Goal: Navigation & Orientation: Understand site structure

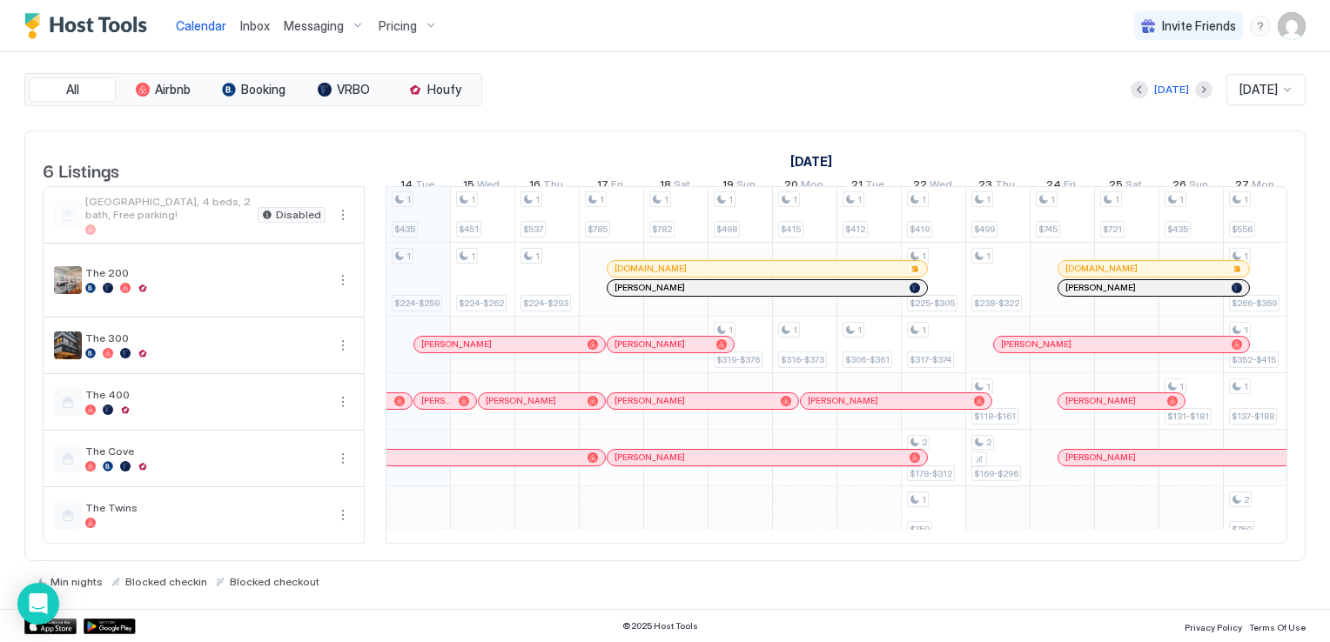
scroll to position [0, 967]
click at [1288, 30] on img "User profile" at bounding box center [1292, 26] width 28 height 28
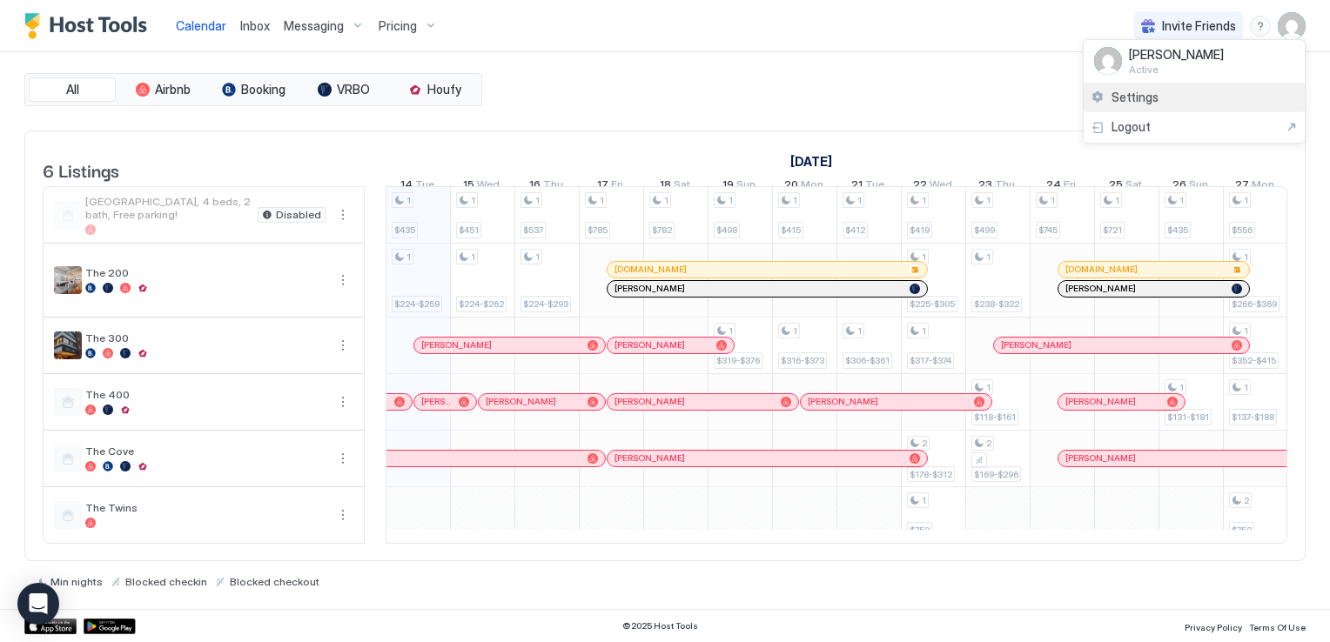
click at [1168, 83] on div "Settings" at bounding box center [1193, 98] width 221 height 30
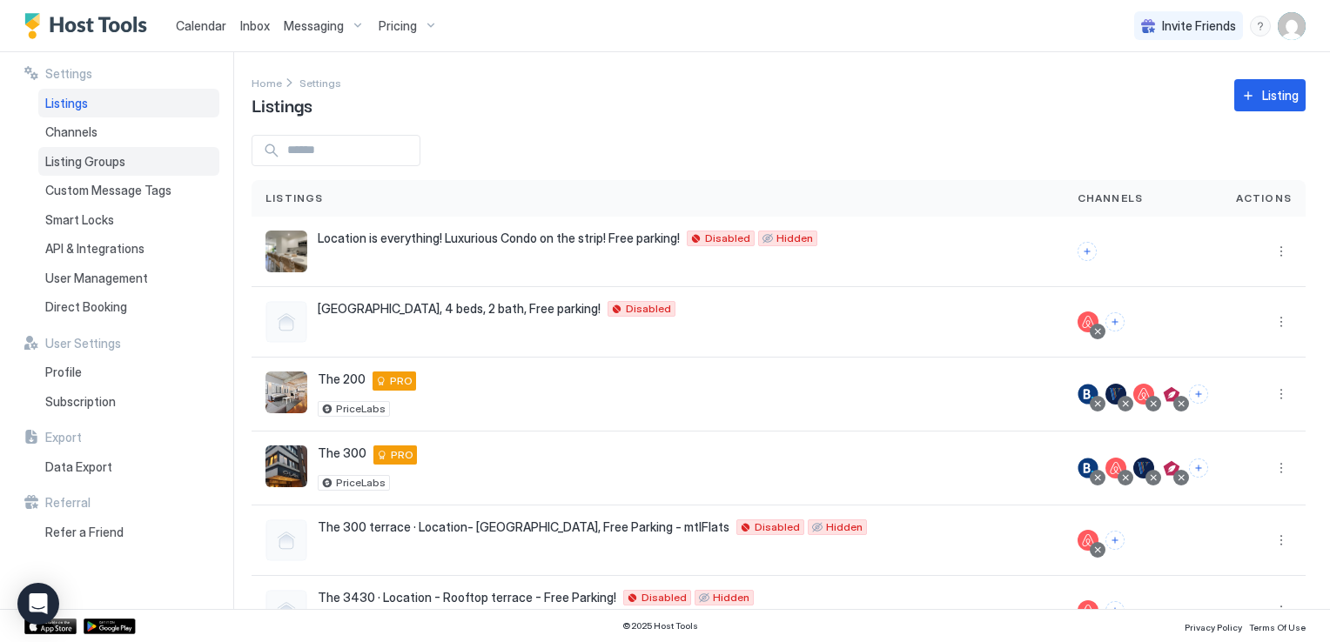
click at [145, 148] on div "Listing Groups" at bounding box center [128, 162] width 181 height 30
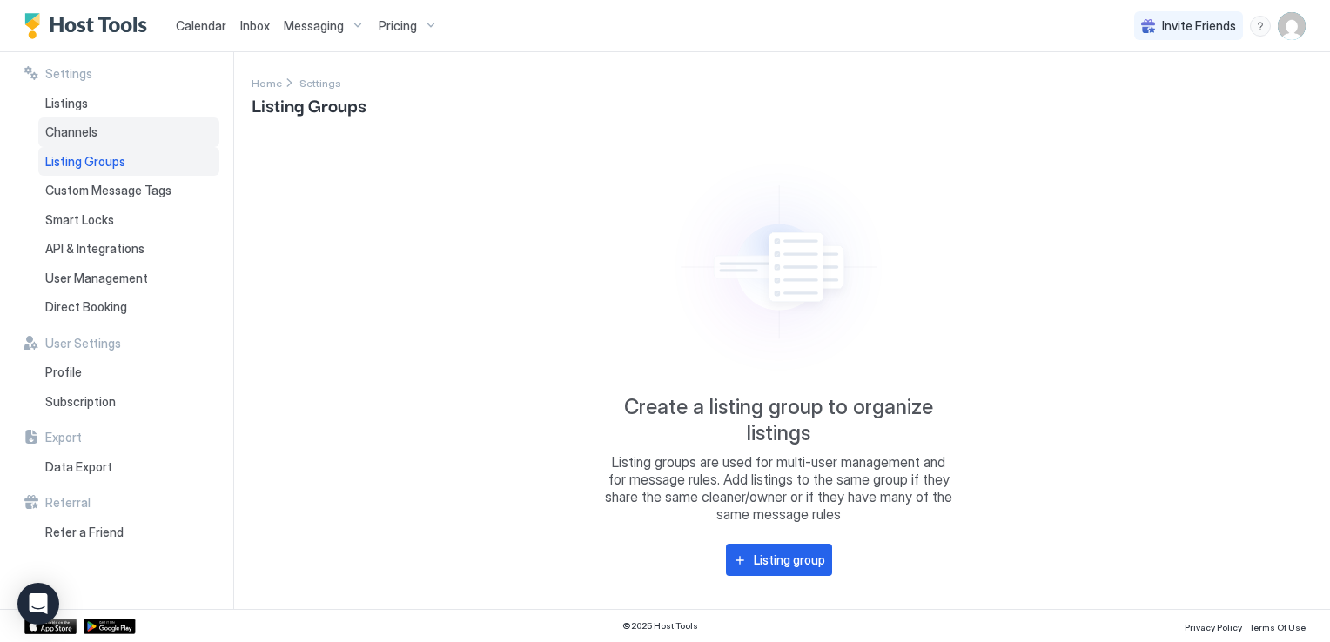
click at [92, 138] on span "Channels" at bounding box center [71, 132] width 52 height 16
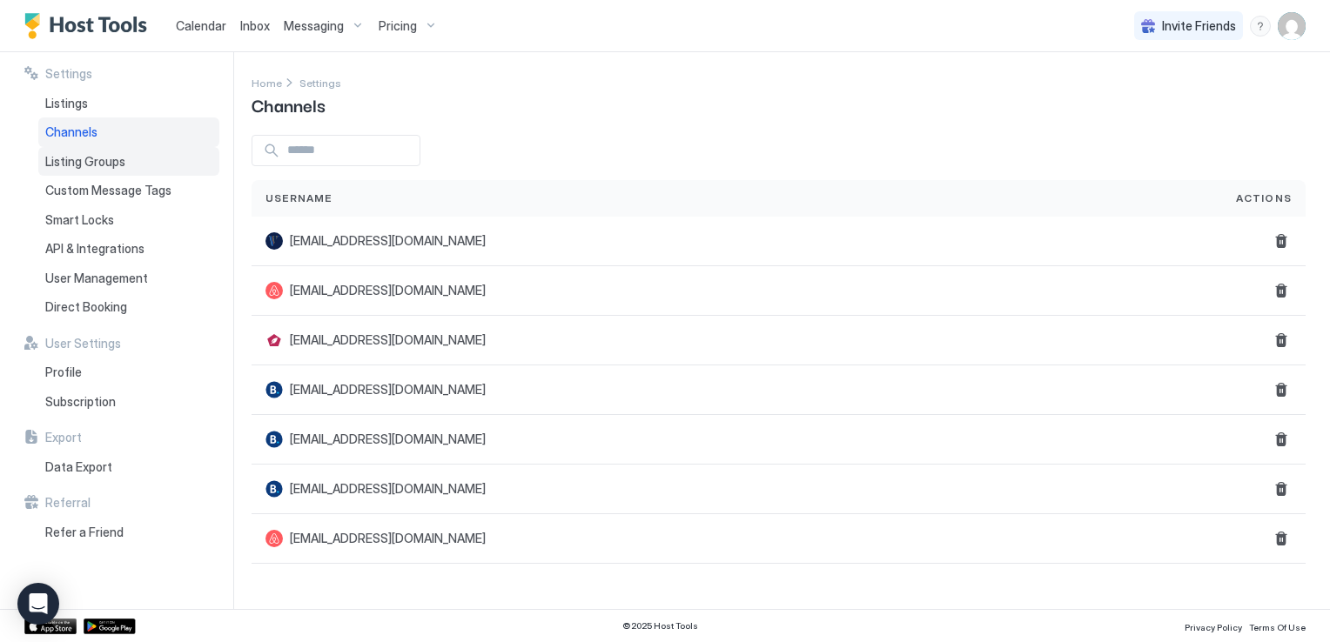
click at [98, 156] on span "Listing Groups" at bounding box center [85, 162] width 80 height 16
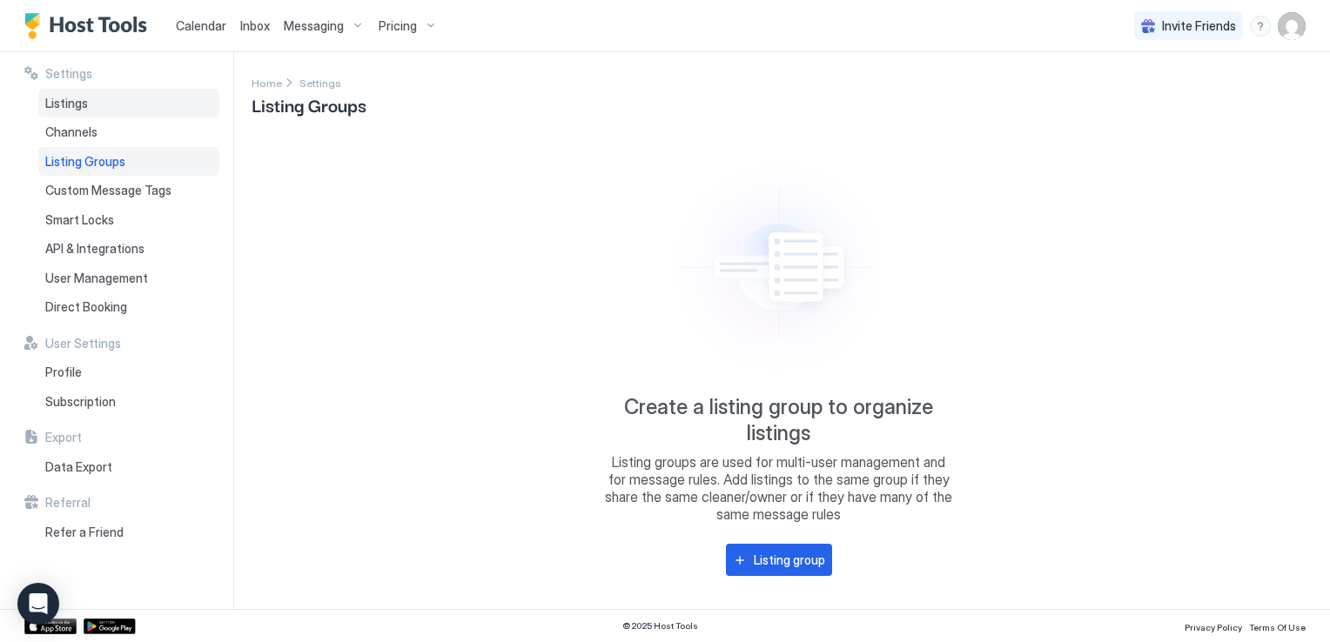
click at [64, 97] on span "Listings" at bounding box center [66, 104] width 43 height 16
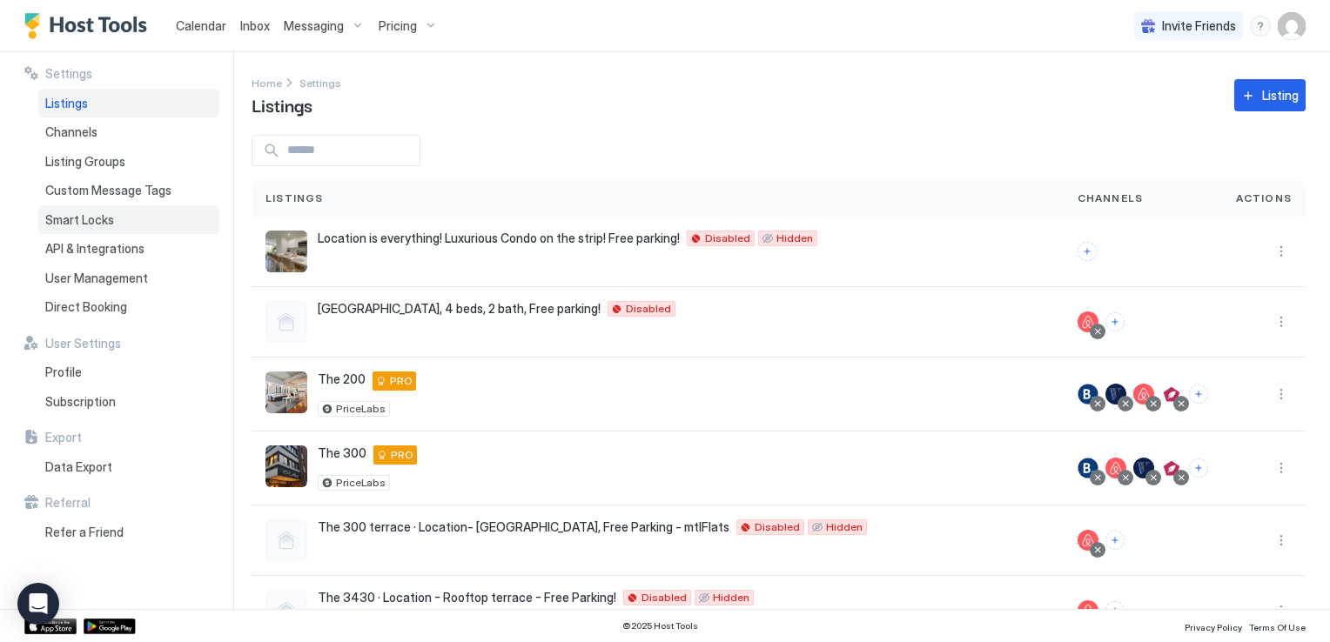
click at [74, 220] on span "Smart Locks" at bounding box center [79, 220] width 69 height 16
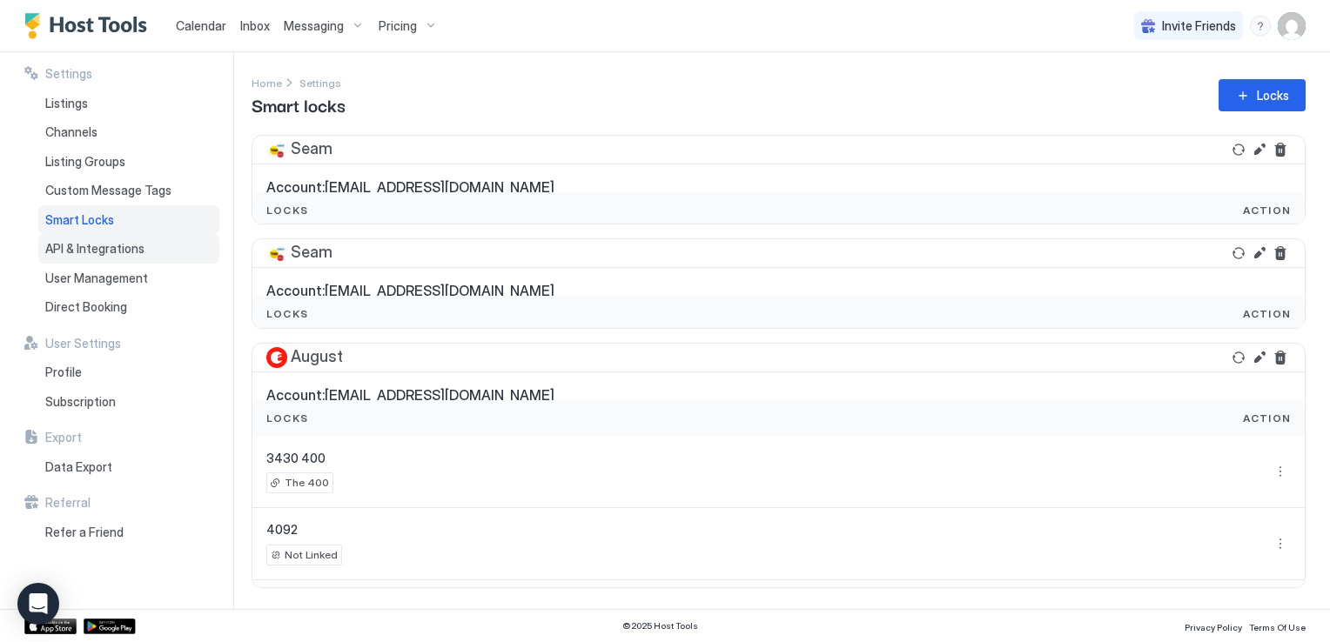
click at [109, 249] on span "API & Integrations" at bounding box center [94, 249] width 99 height 16
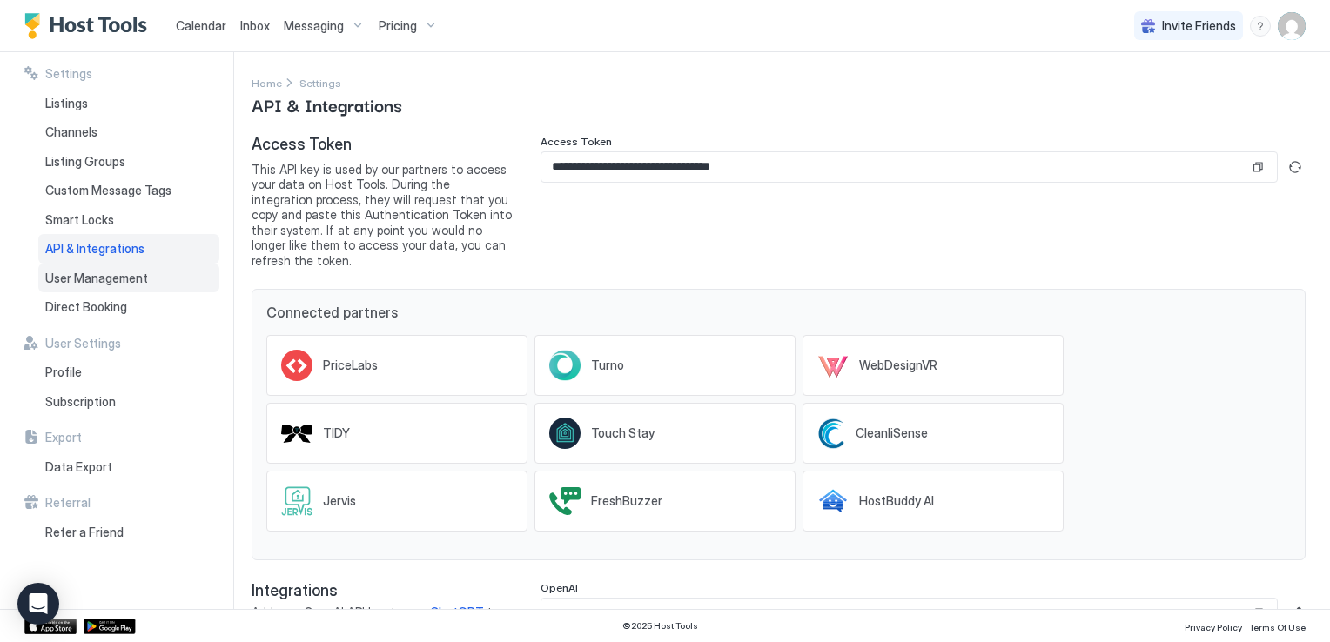
click at [109, 272] on span "User Management" at bounding box center [96, 279] width 103 height 16
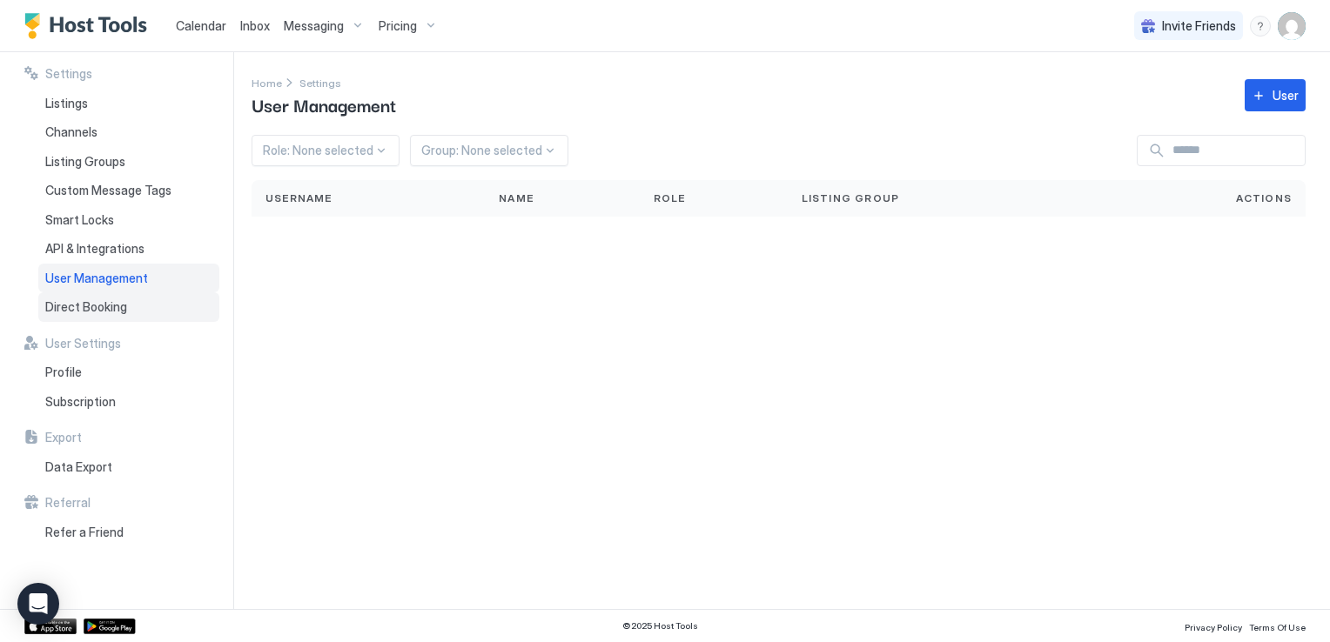
click at [107, 295] on div "Direct Booking" at bounding box center [128, 307] width 181 height 30
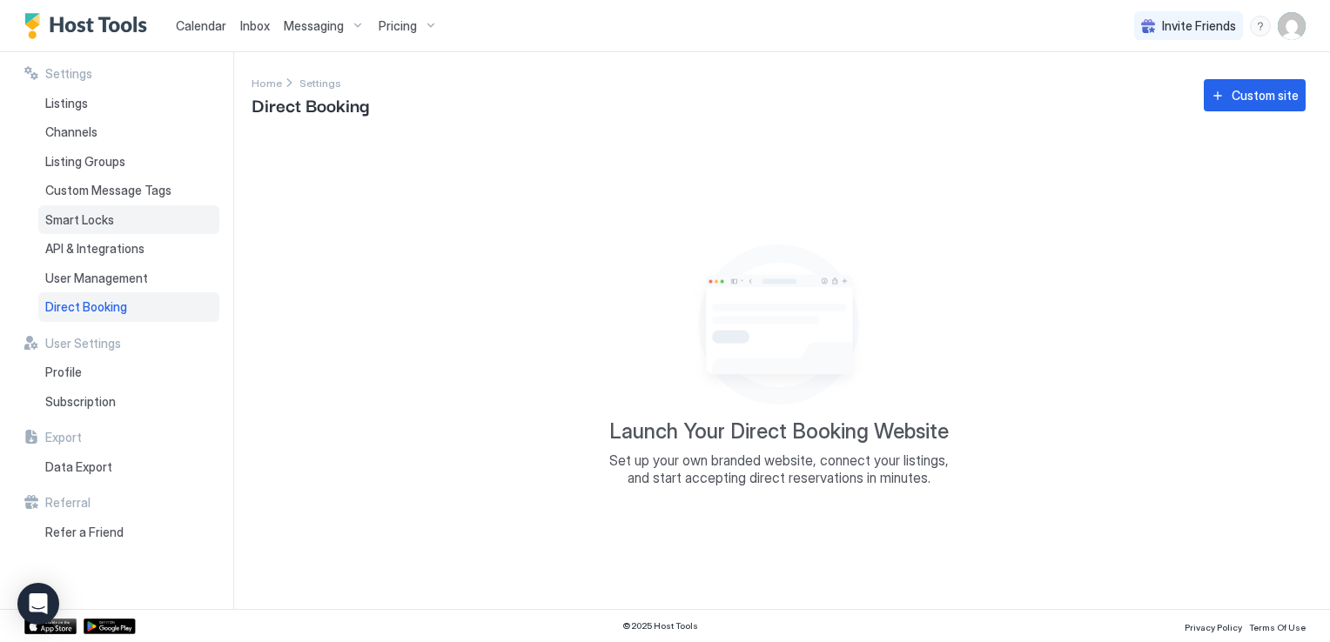
click at [94, 214] on span "Smart Locks" at bounding box center [79, 220] width 69 height 16
